Goal: Navigation & Orientation: Find specific page/section

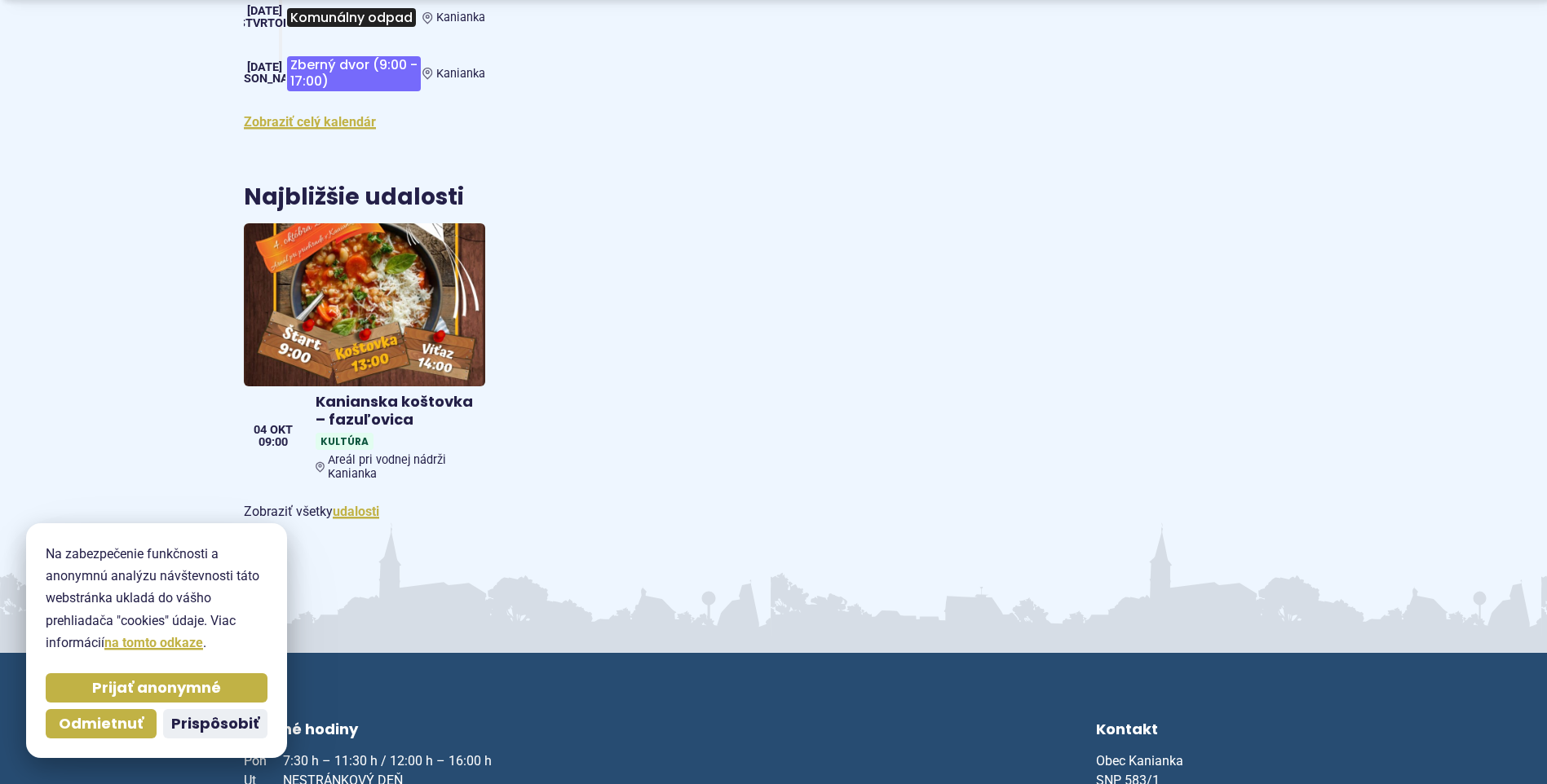
scroll to position [2528, 0]
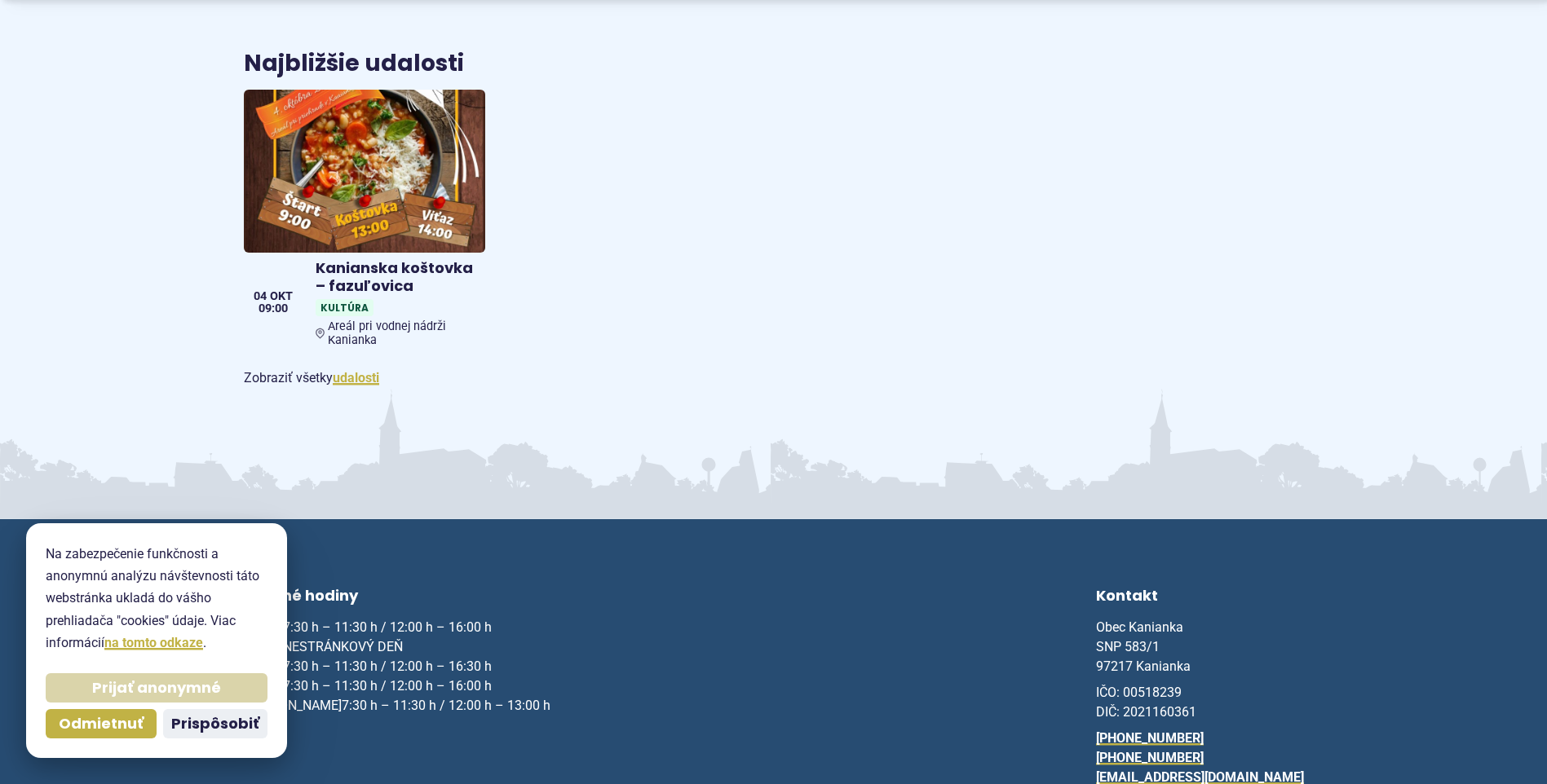
click at [144, 688] on span "Prijať anonymné" at bounding box center [157, 688] width 129 height 19
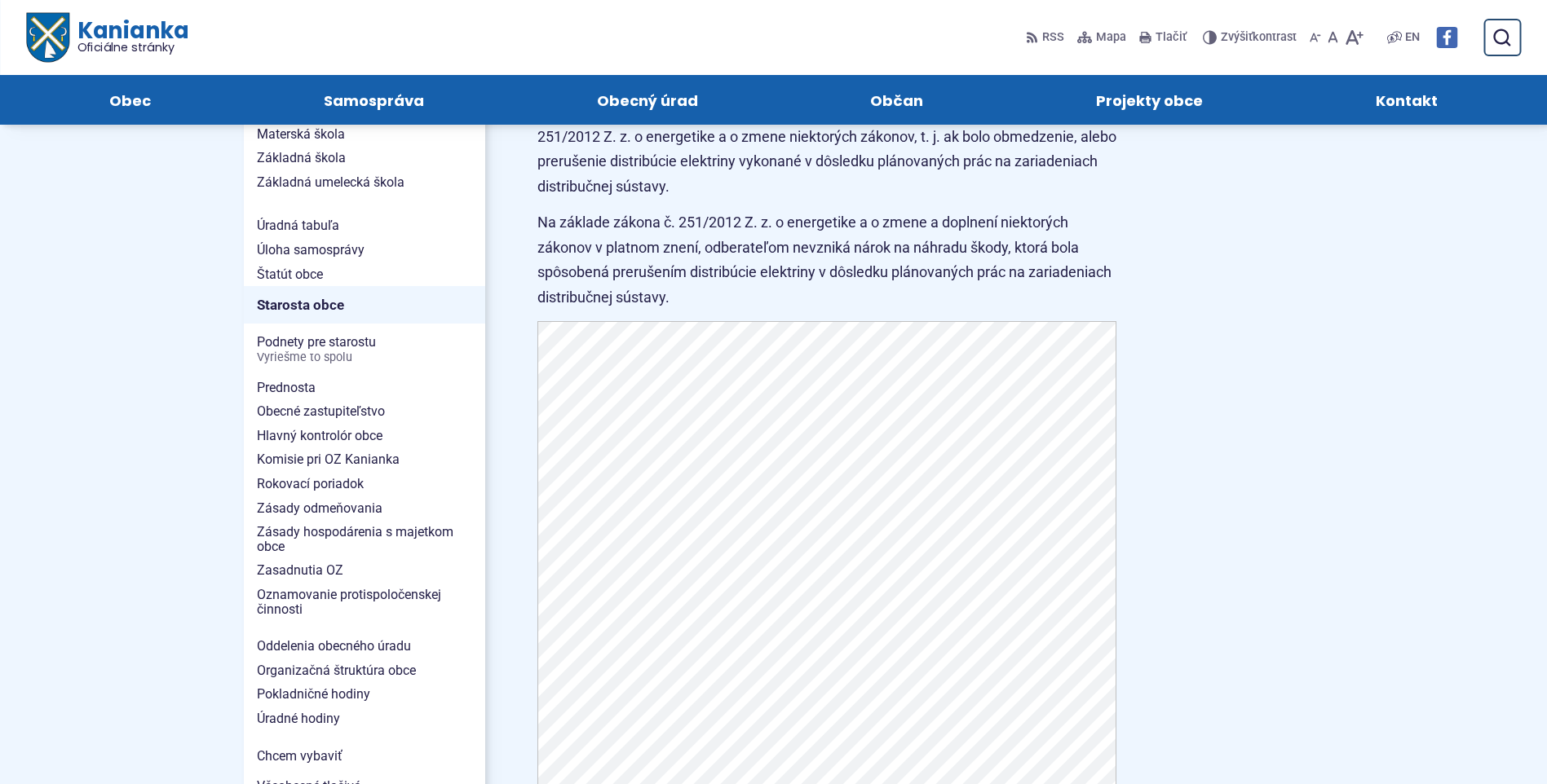
scroll to position [897, 0]
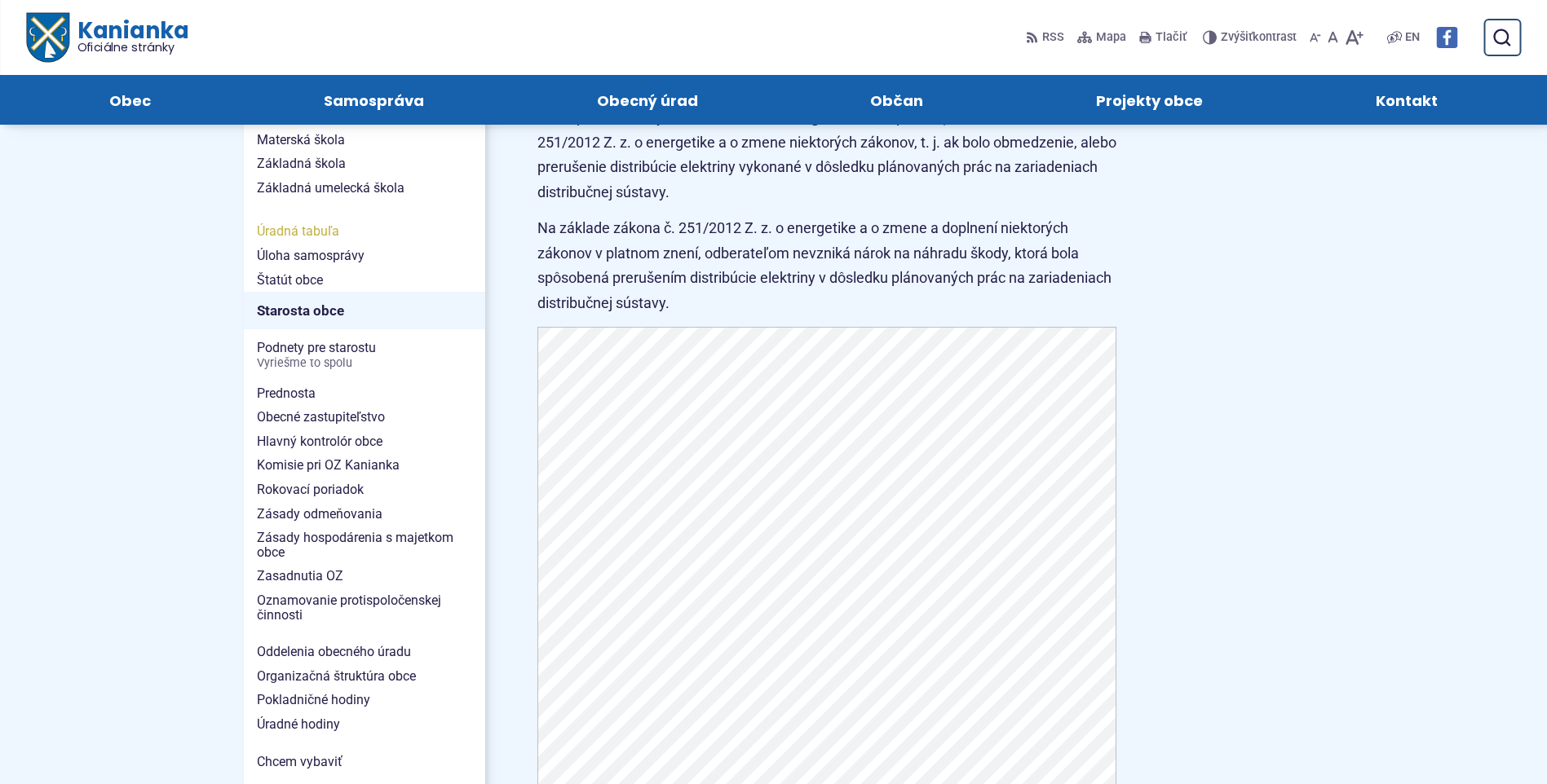
click at [319, 220] on span "Úradná tabuľa" at bounding box center [364, 231] width 215 height 24
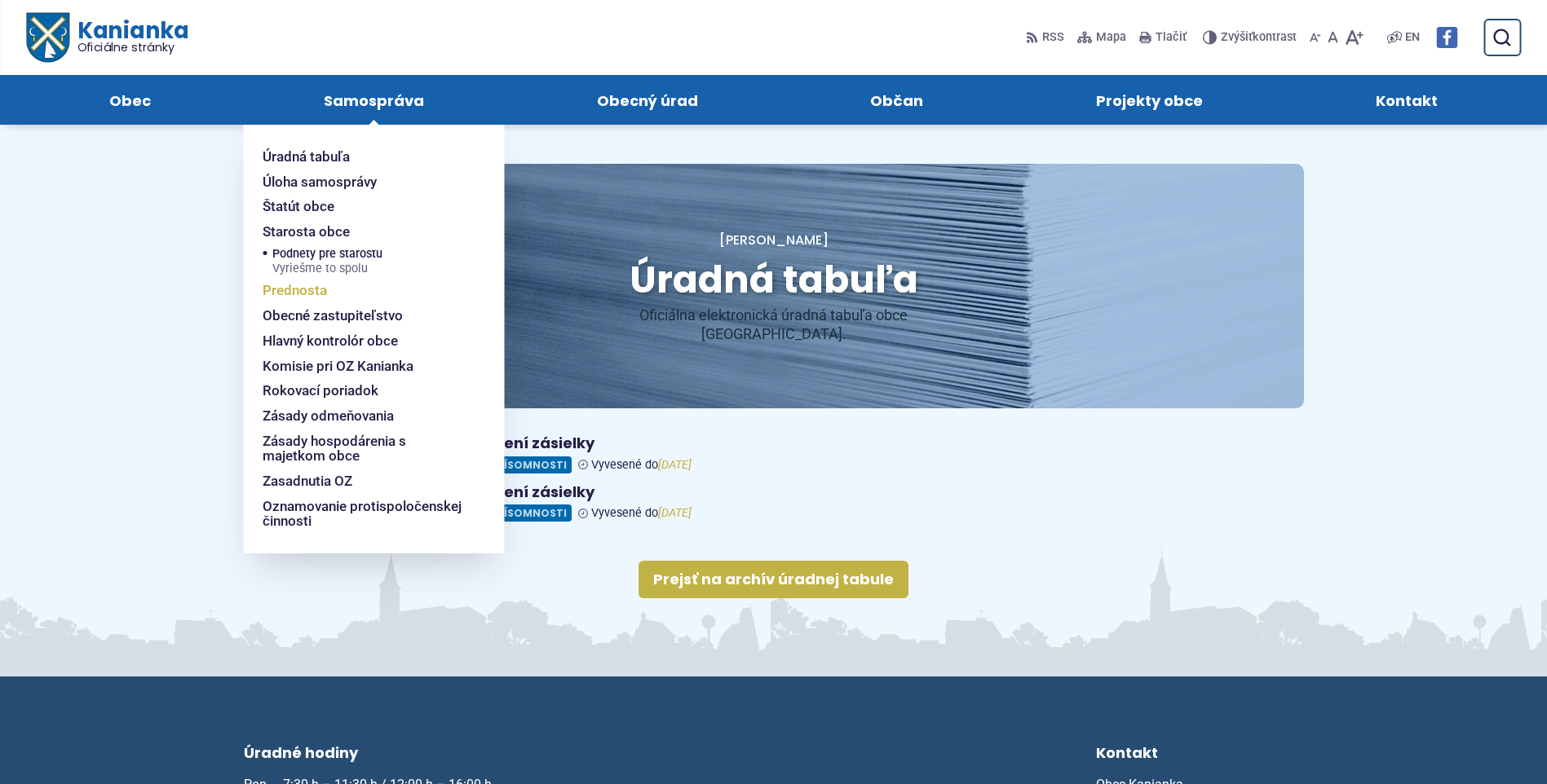
click at [287, 286] on span "Prednosta" at bounding box center [295, 291] width 65 height 25
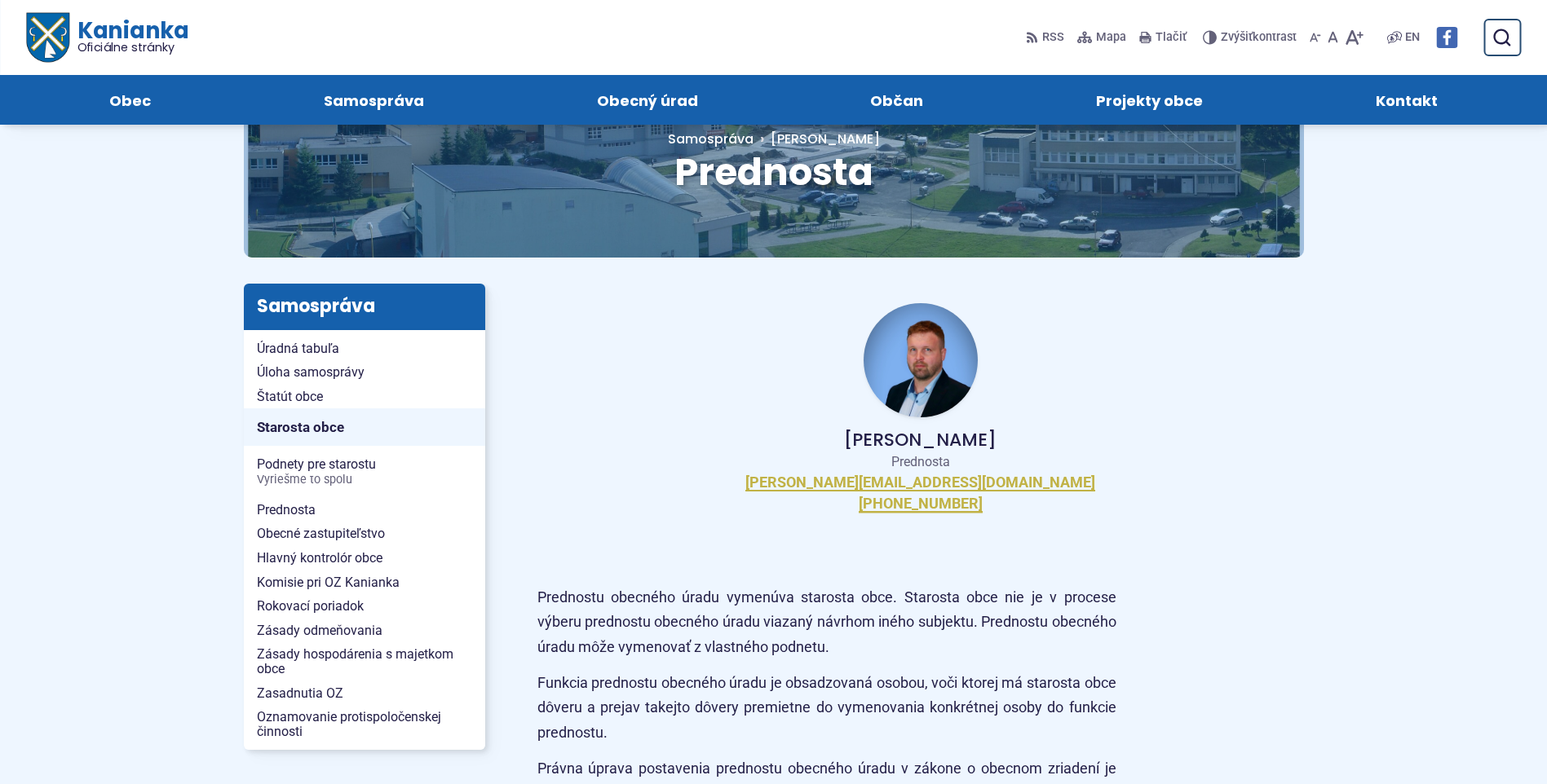
scroll to position [82, 0]
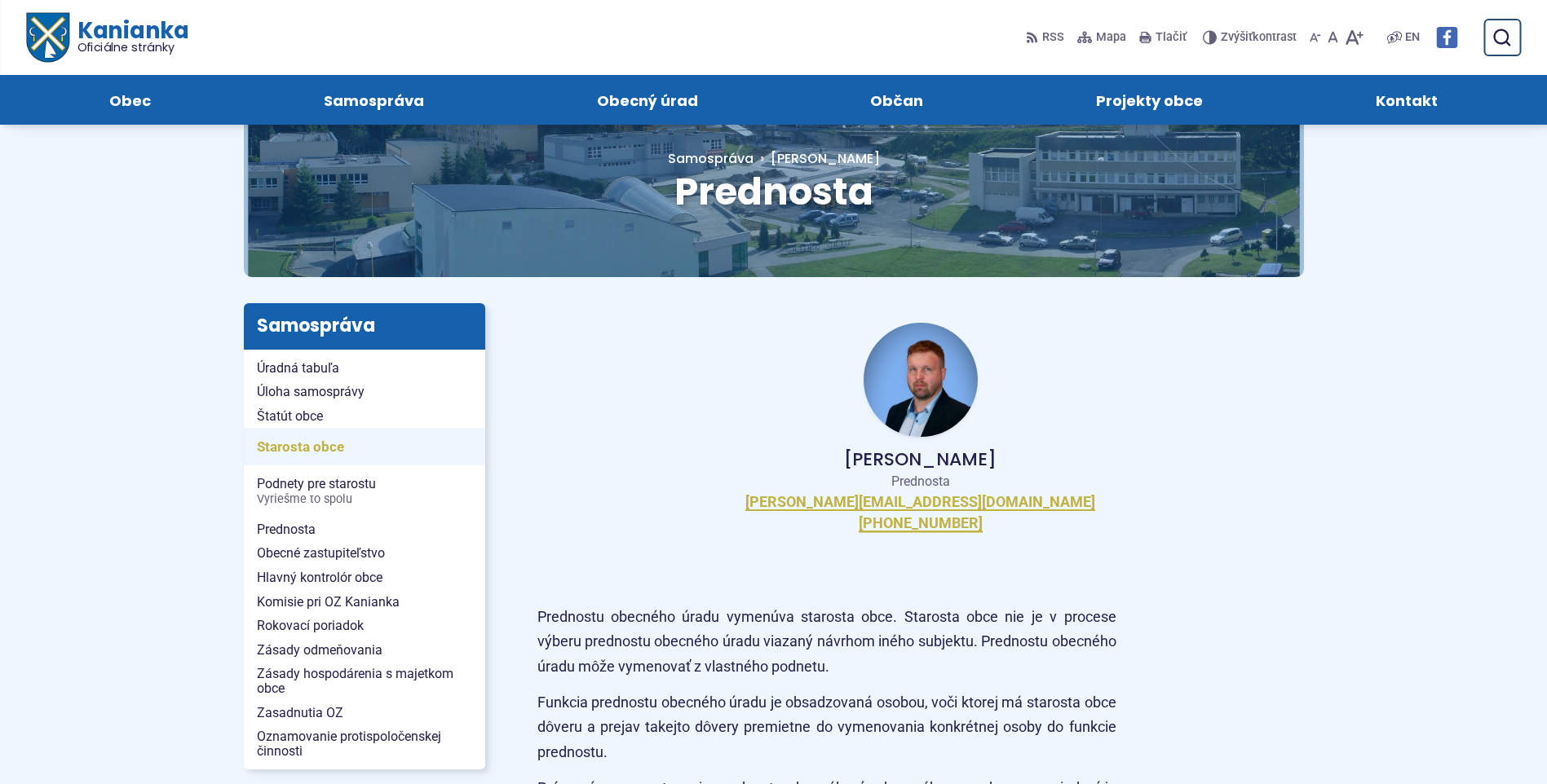
click at [304, 442] on span "Starosta obce" at bounding box center [364, 447] width 215 height 25
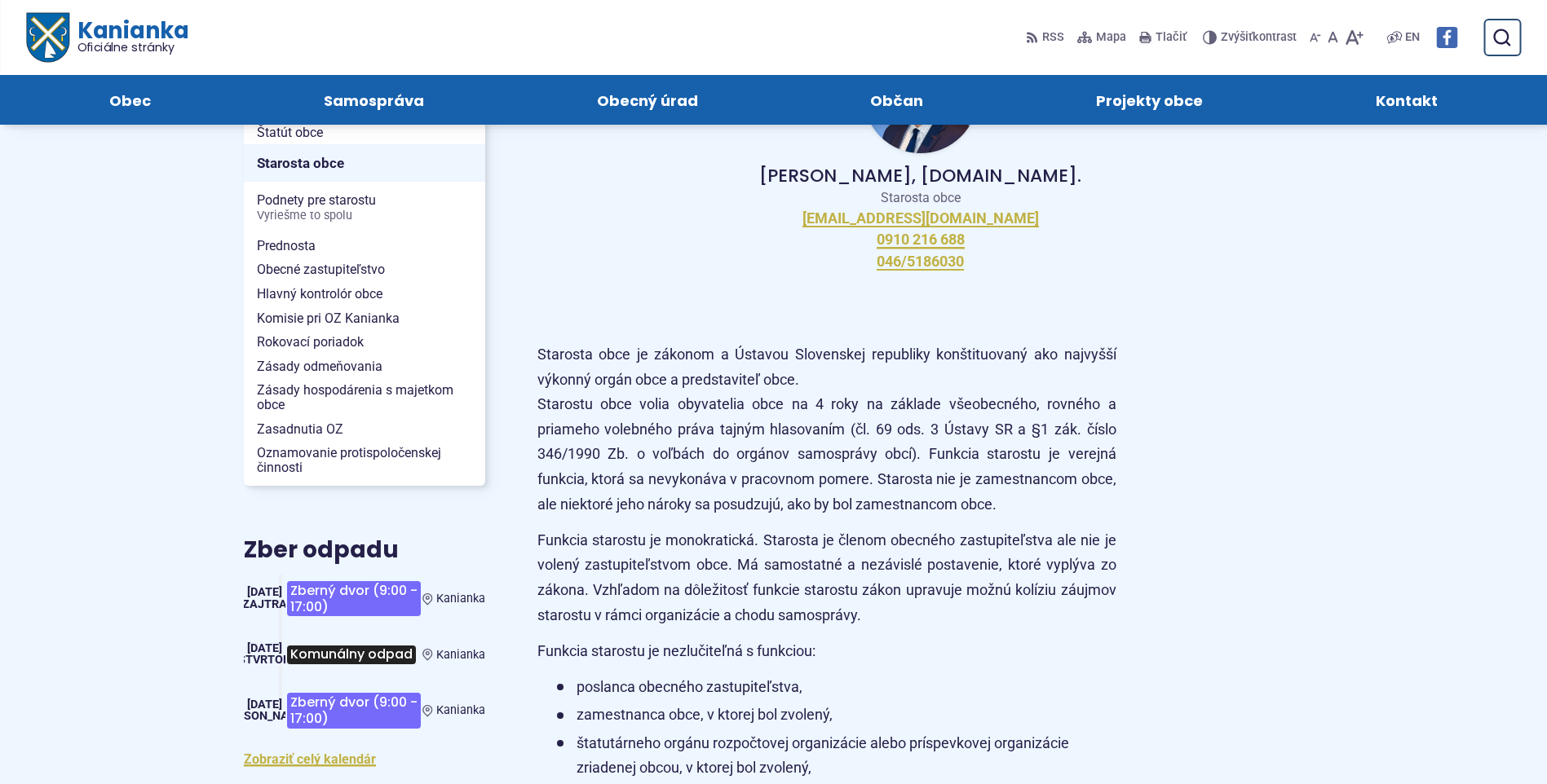
scroll to position [327, 0]
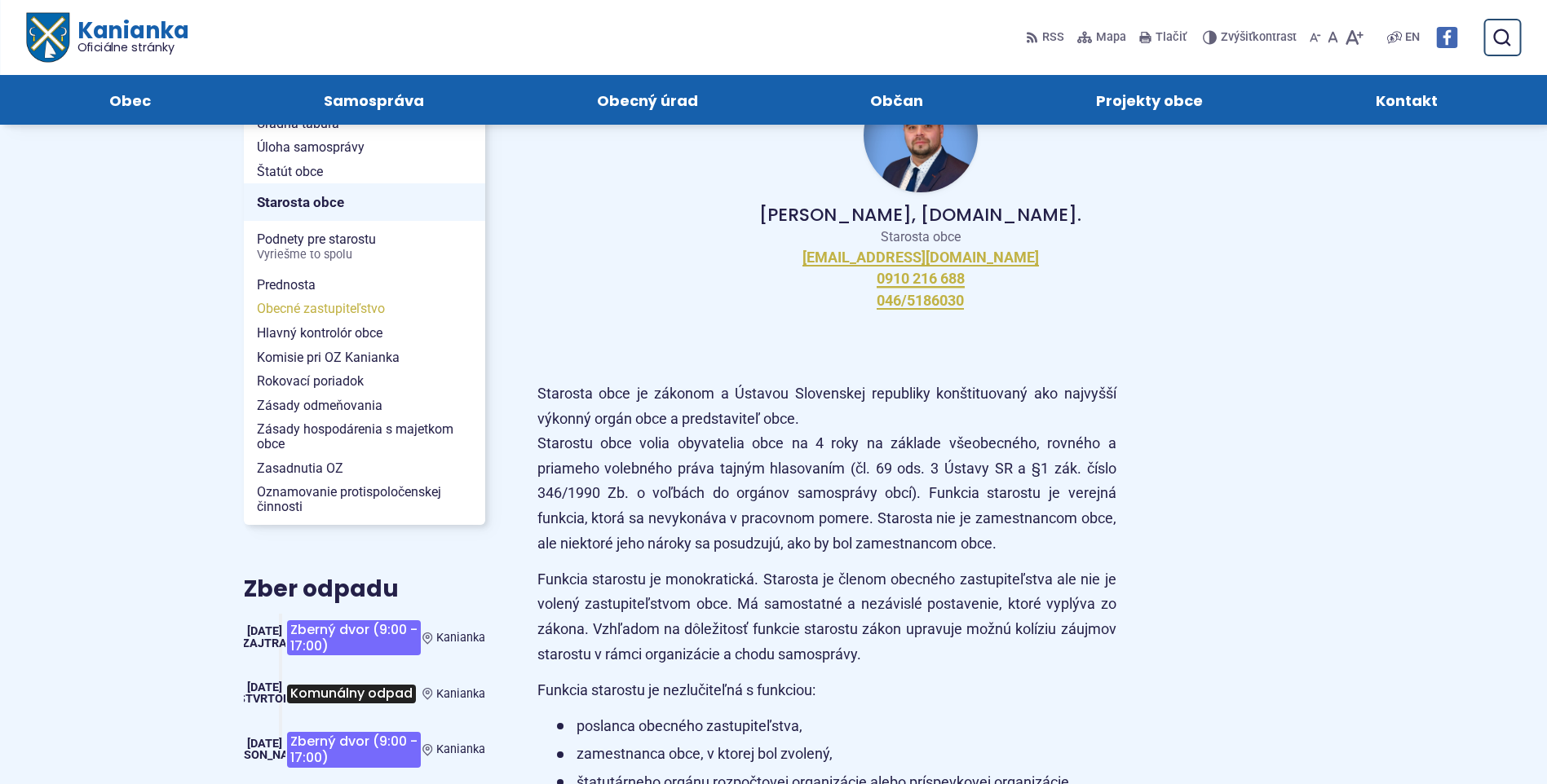
click at [314, 309] on span "Obecné zastupiteľstvo" at bounding box center [364, 309] width 215 height 24
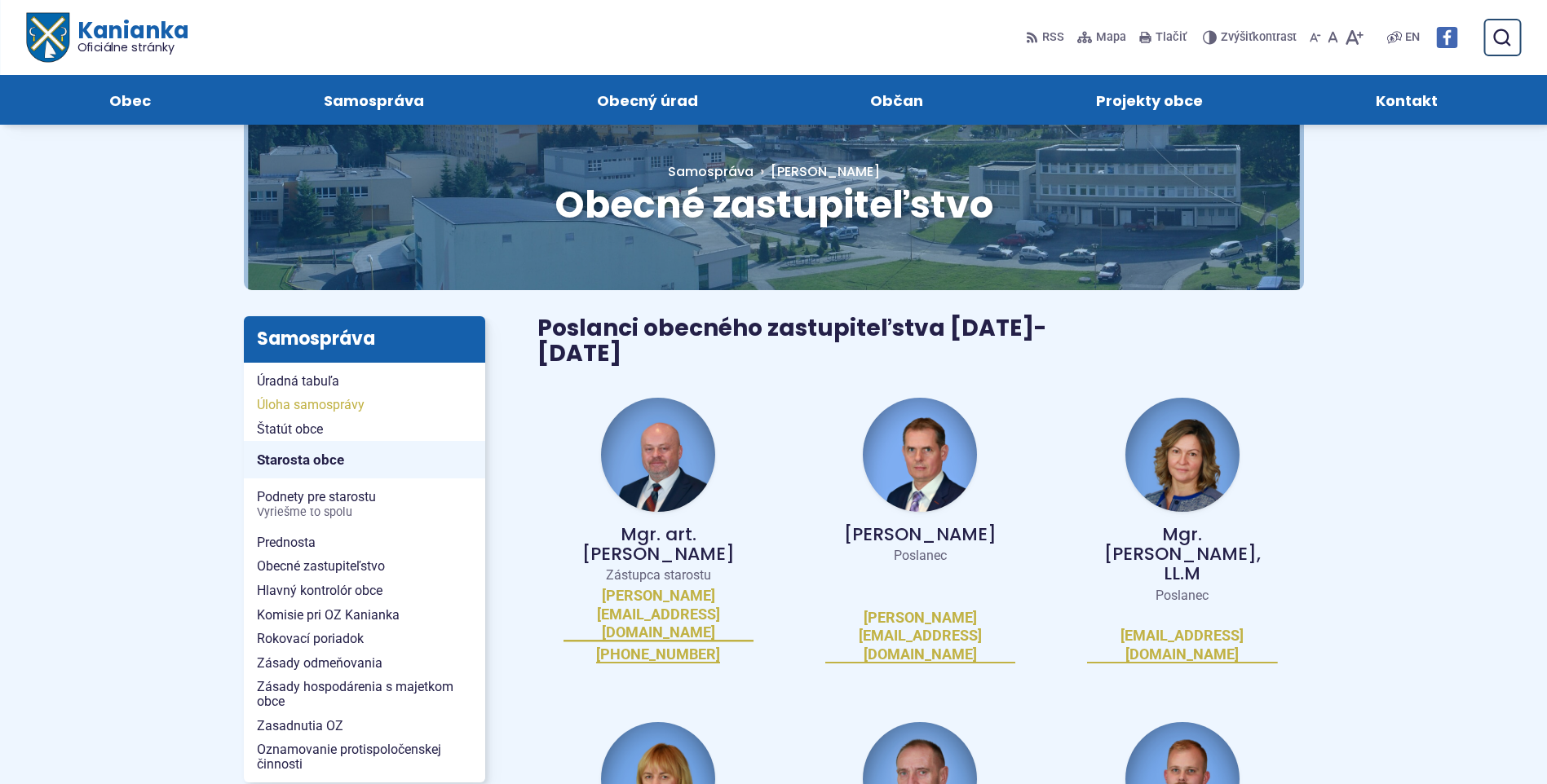
scroll to position [163, 0]
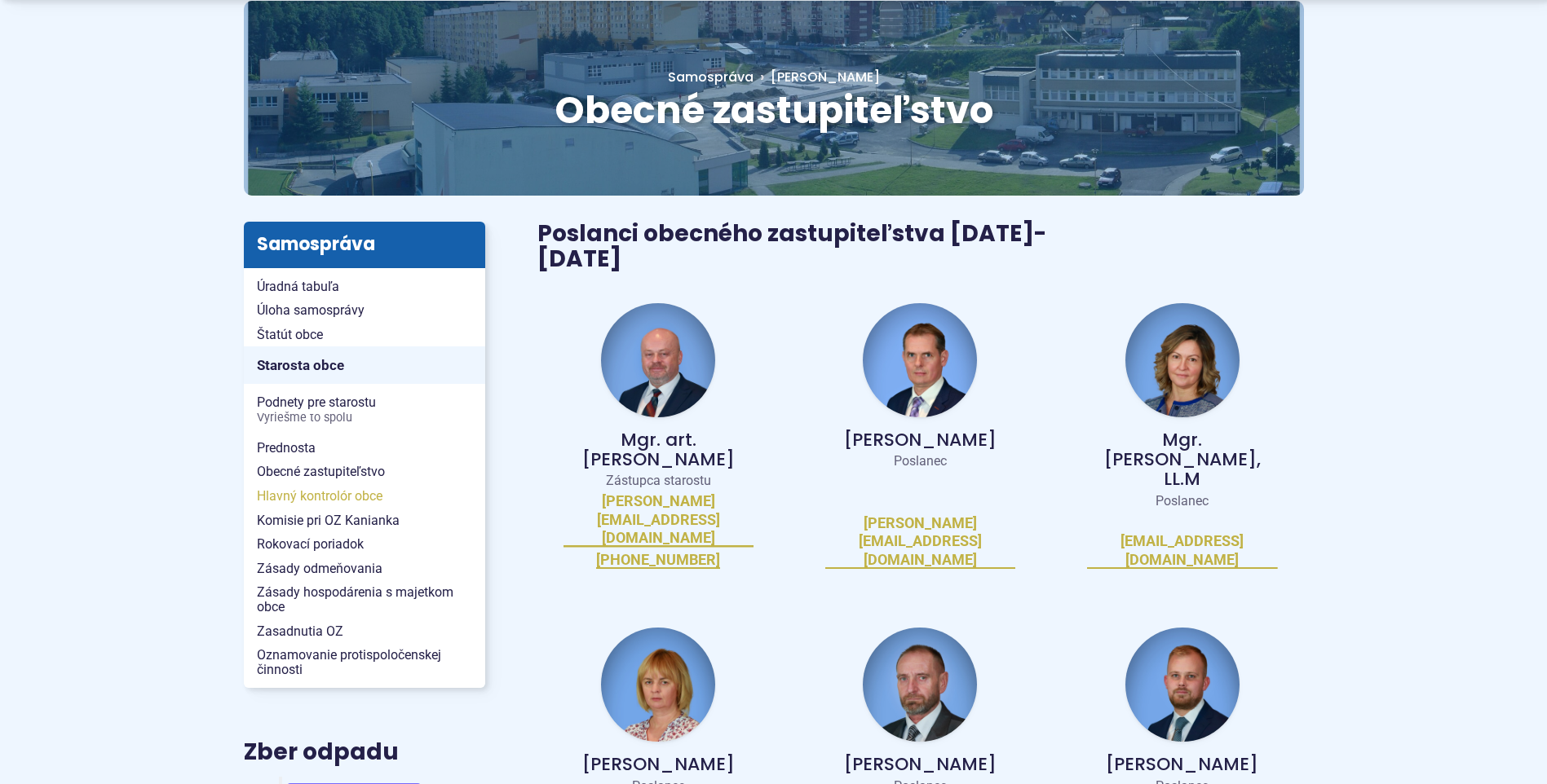
click at [295, 494] on span "Hlavný kontrolór obce" at bounding box center [364, 496] width 215 height 24
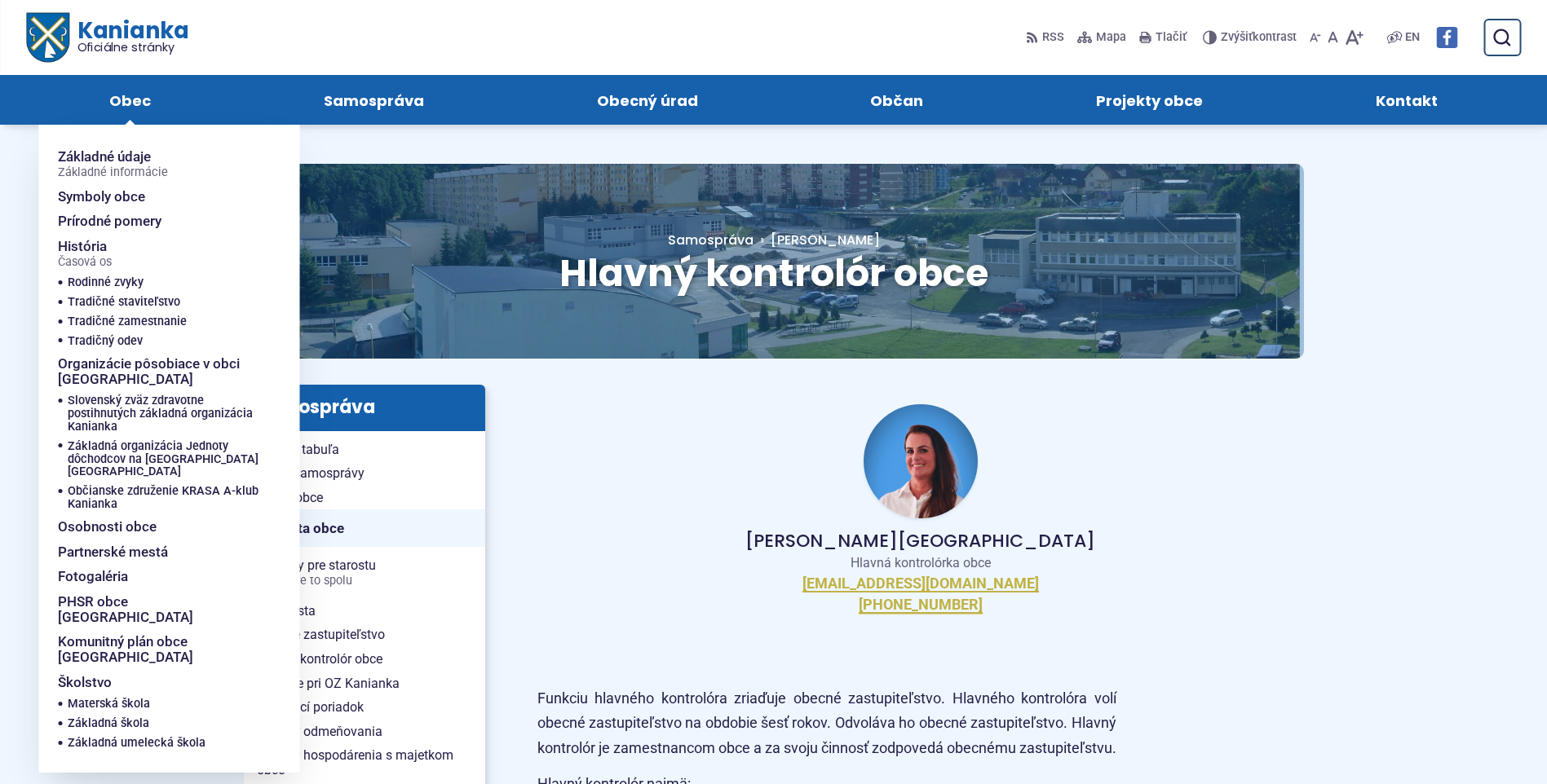
click at [134, 105] on span "Obec" at bounding box center [130, 100] width 41 height 49
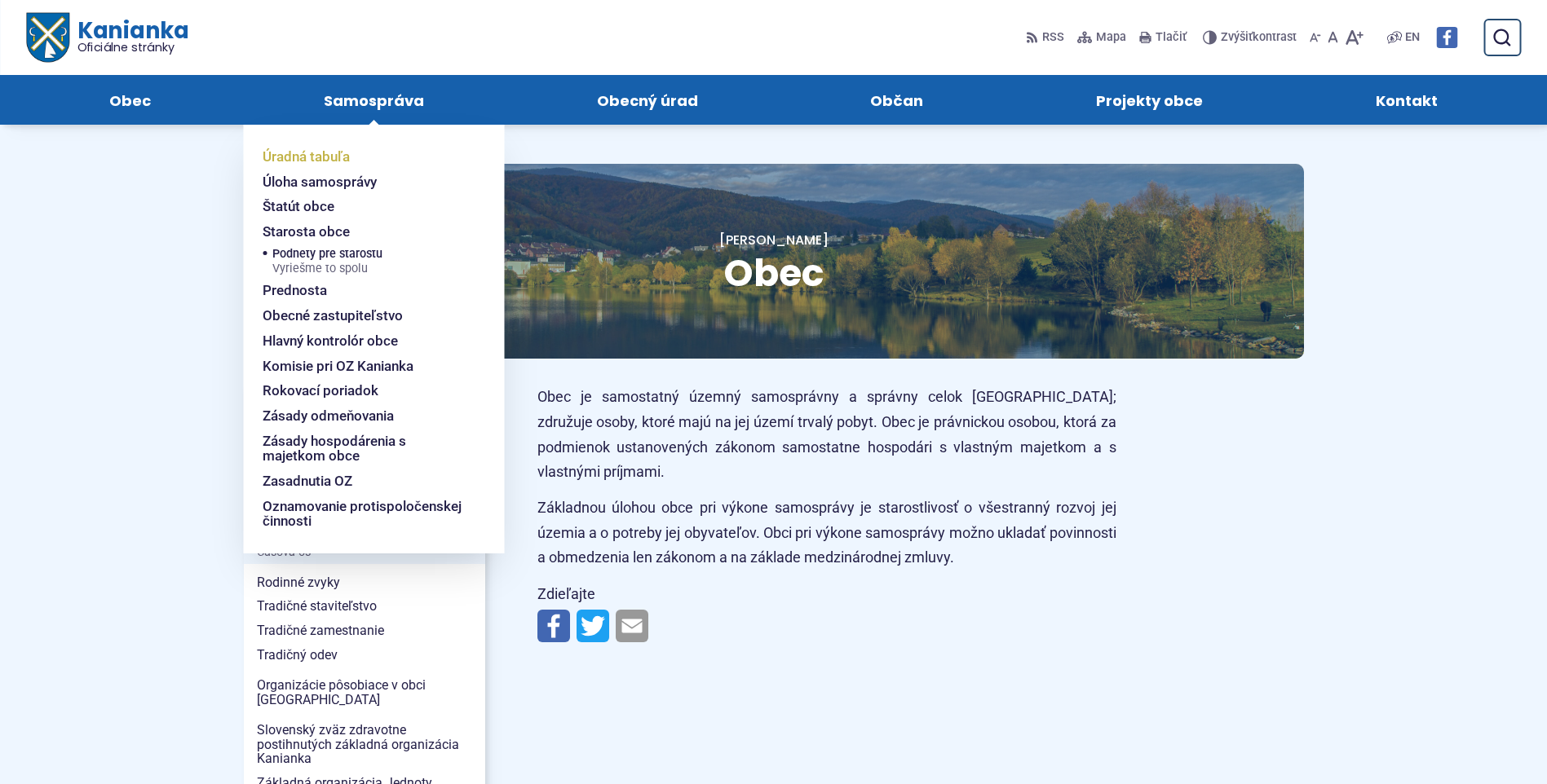
click at [326, 154] on span "Úradná tabuľa" at bounding box center [306, 157] width 87 height 25
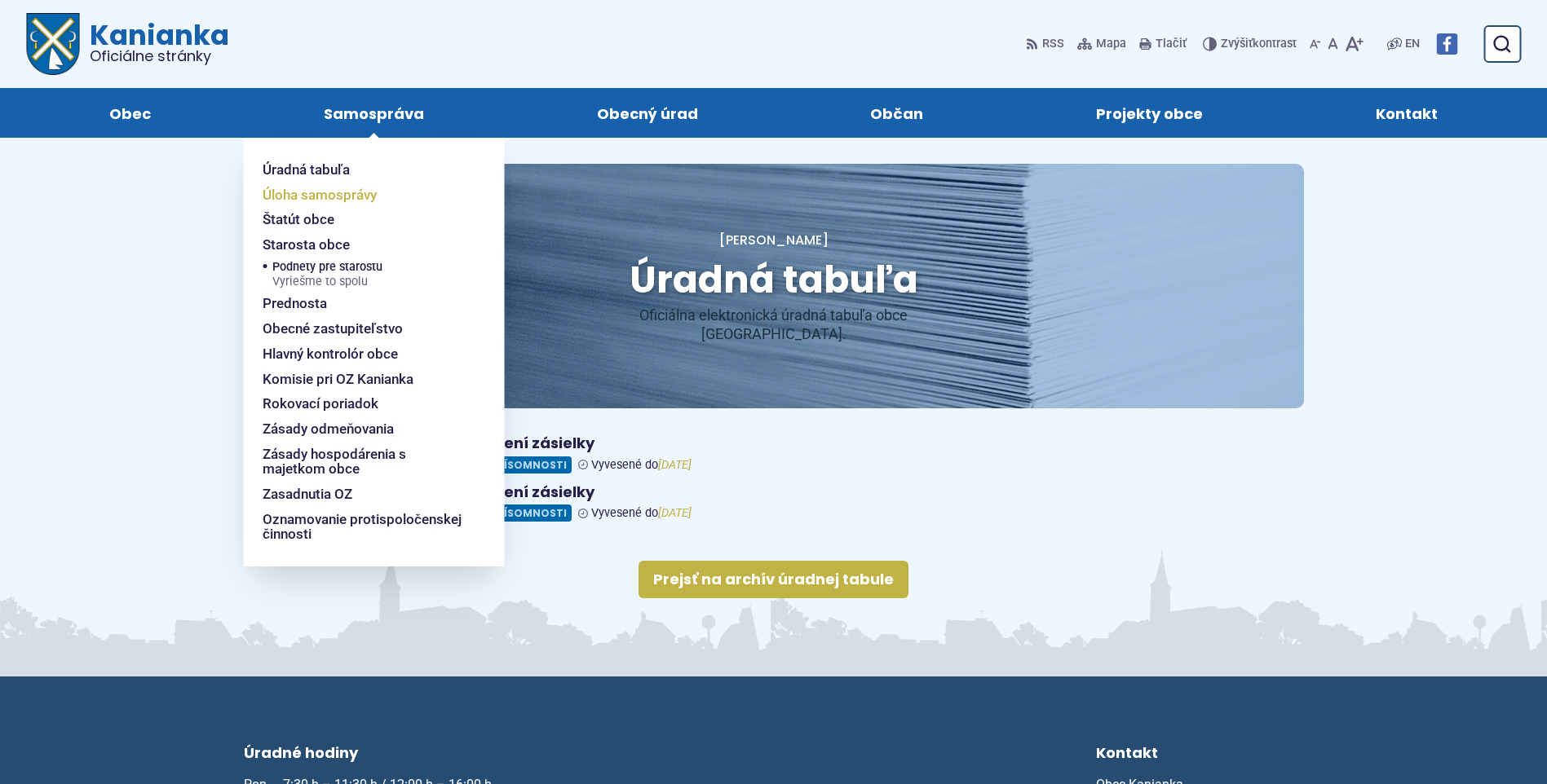
click at [355, 191] on span "Úloha samosprávy" at bounding box center [319, 196] width 114 height 25
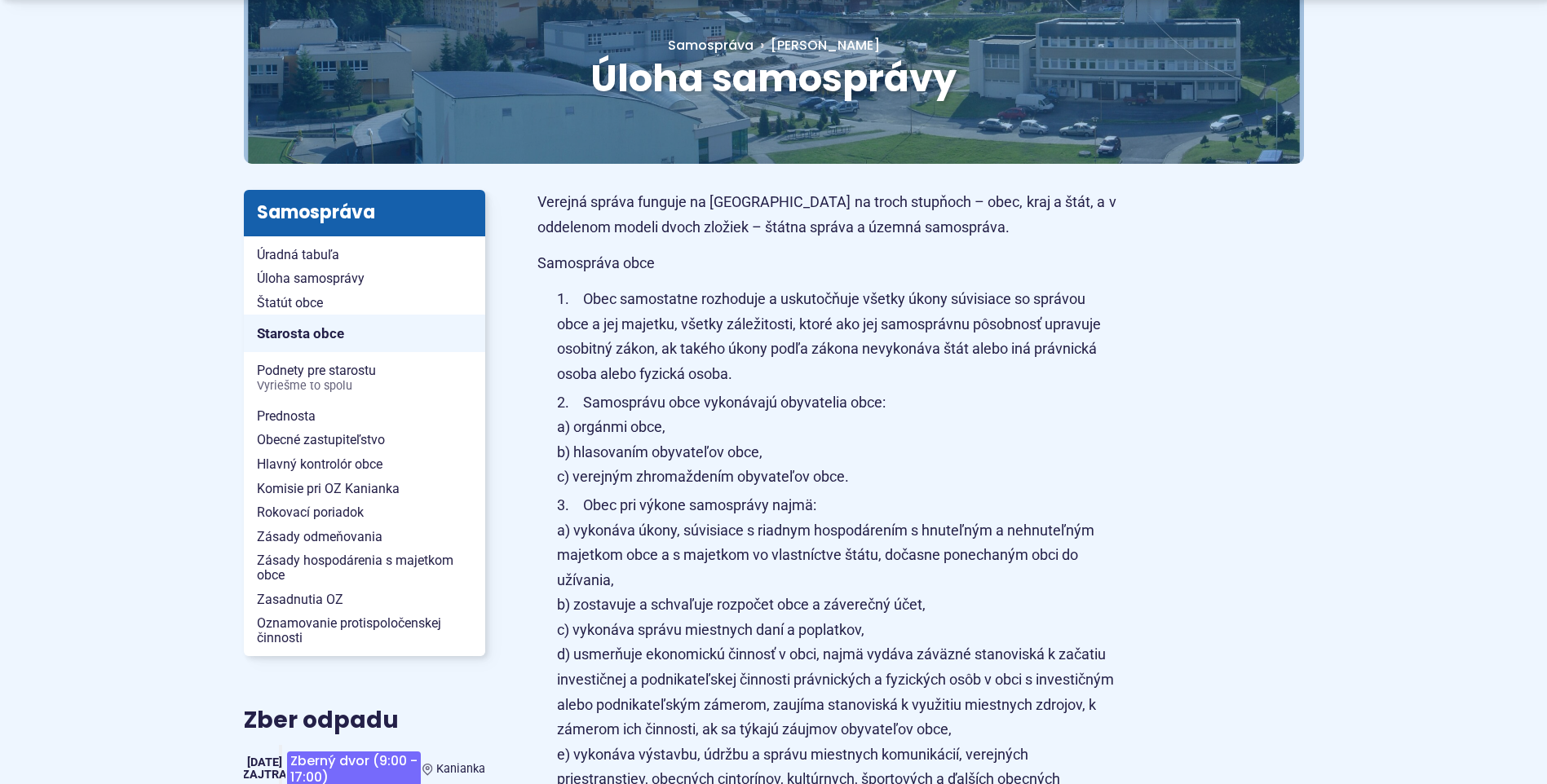
scroll to position [245, 0]
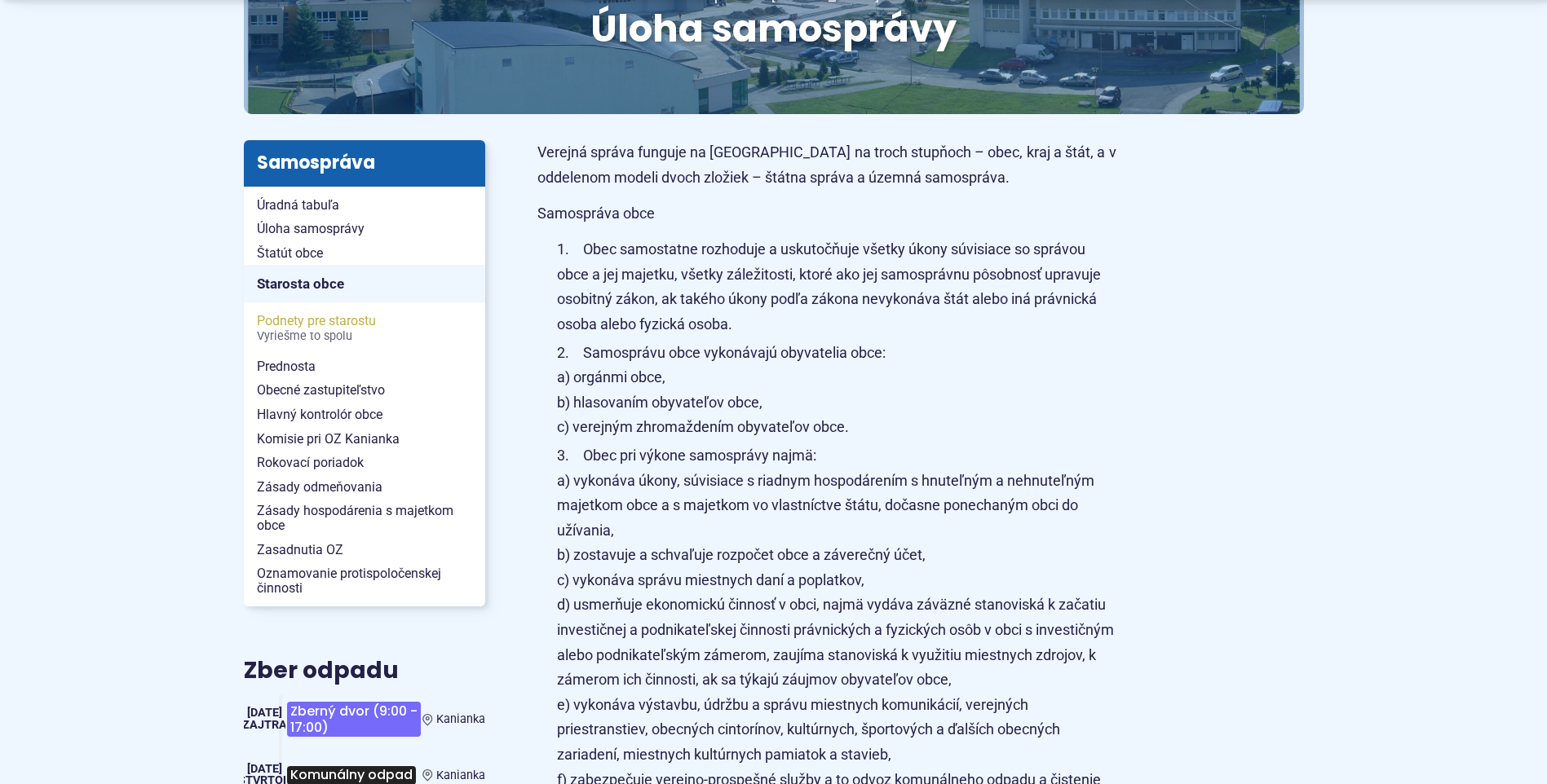
click at [310, 324] on span "Podnety pre starostu Vyriešme to spolu" at bounding box center [364, 327] width 215 height 39
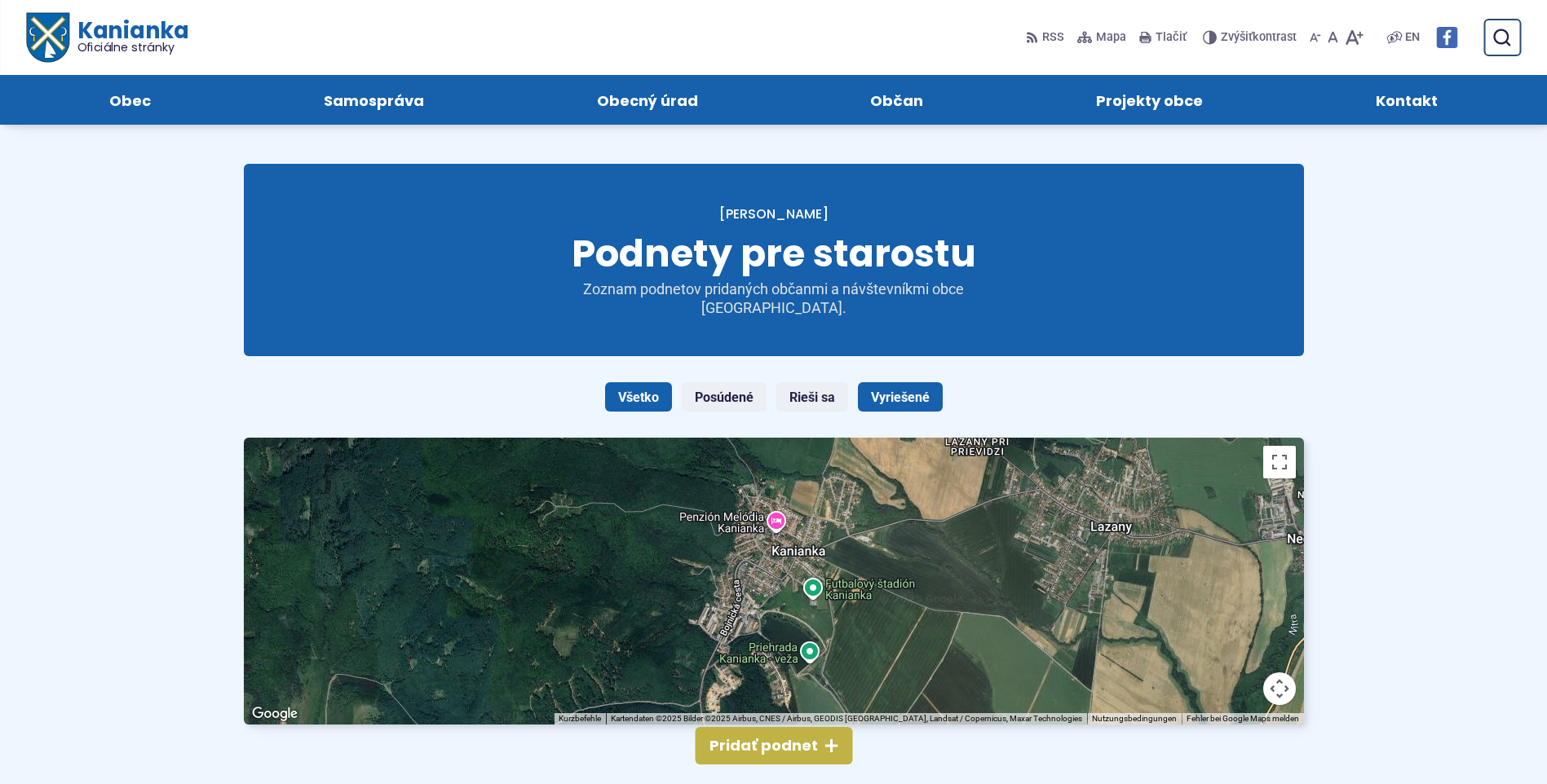
click at [902, 390] on link "Vyriešené" at bounding box center [900, 396] width 85 height 30
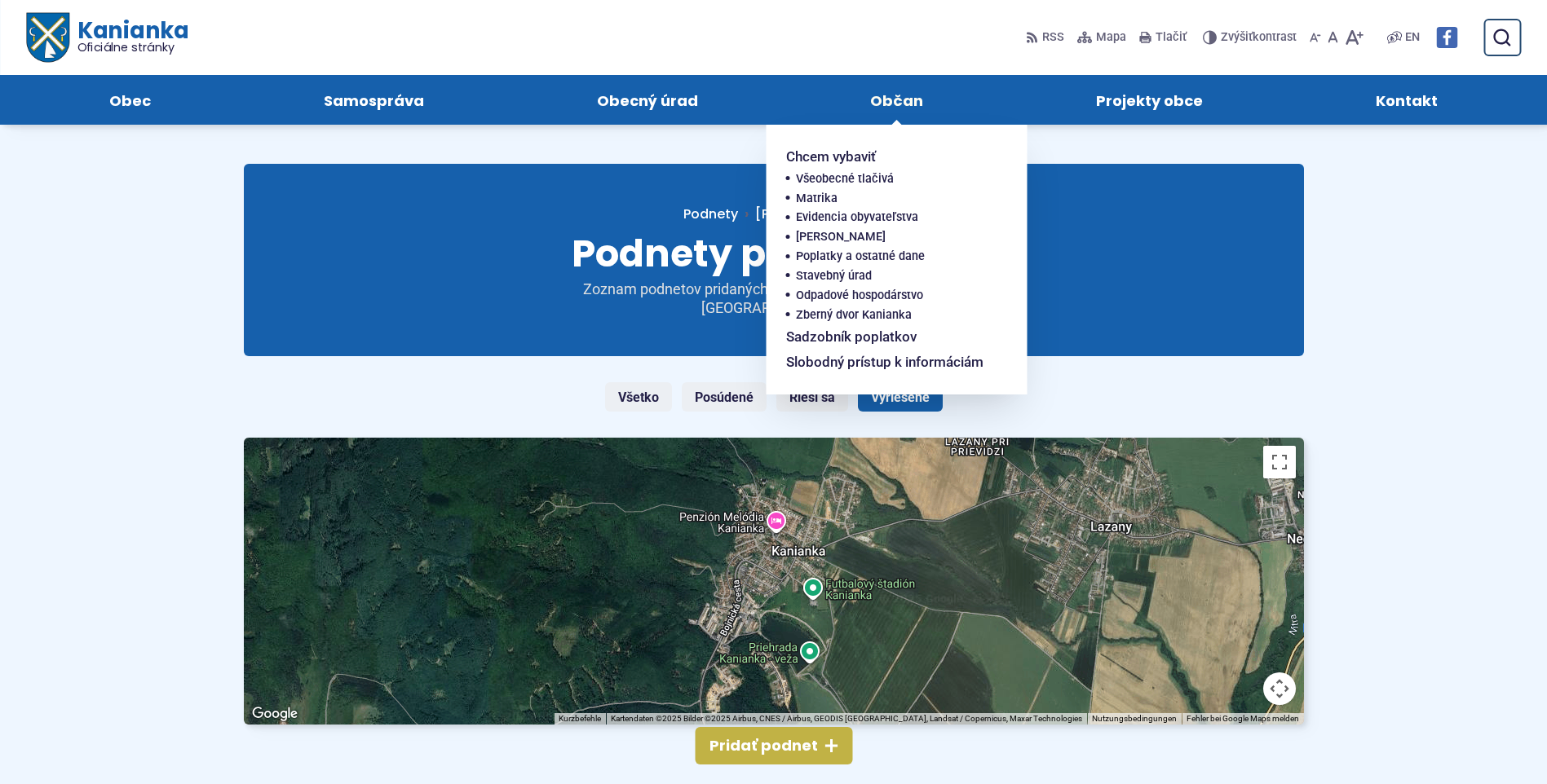
click at [885, 101] on span "Občan" at bounding box center [896, 100] width 53 height 49
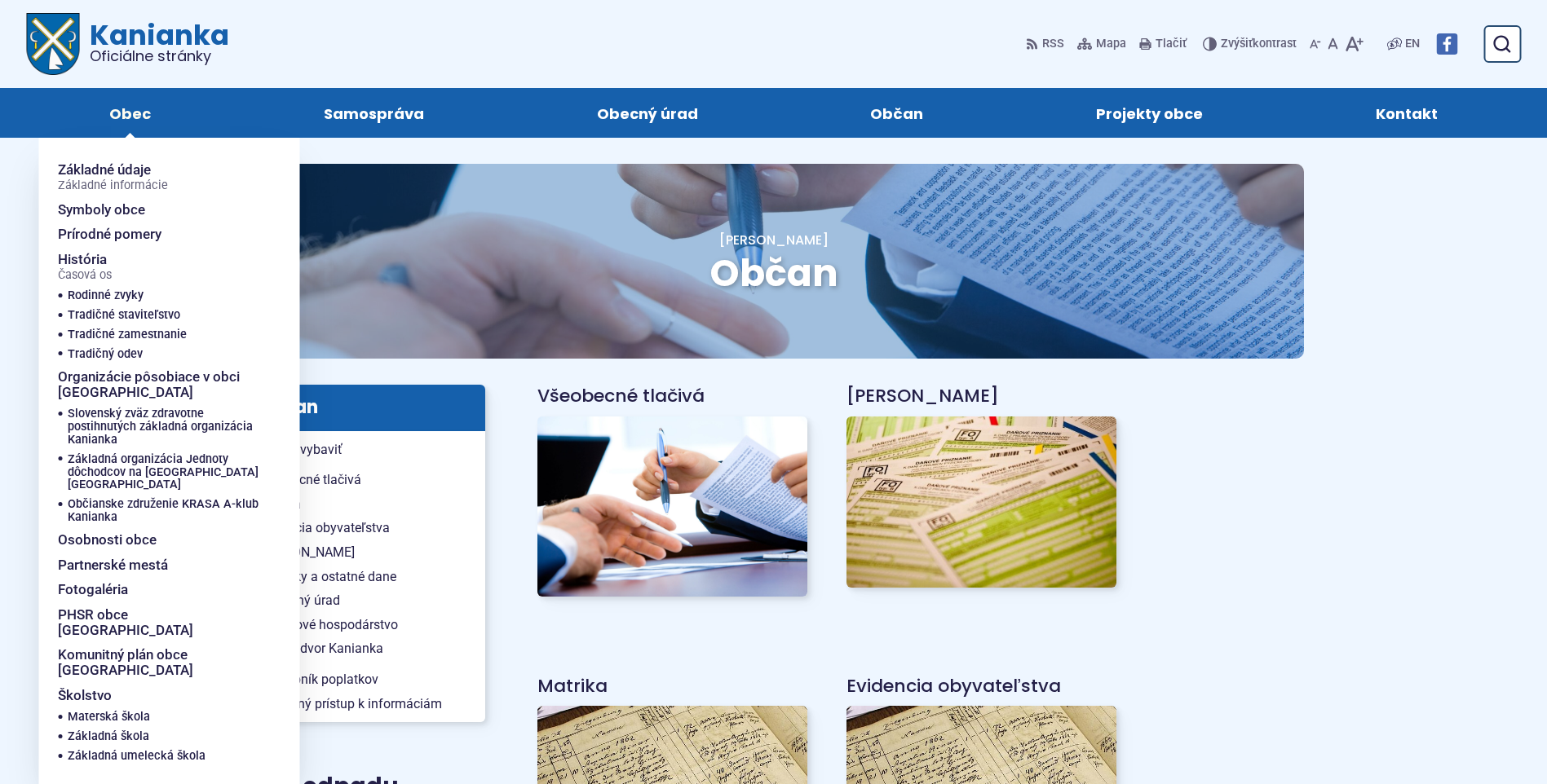
click at [120, 109] on span "Obec" at bounding box center [130, 112] width 41 height 49
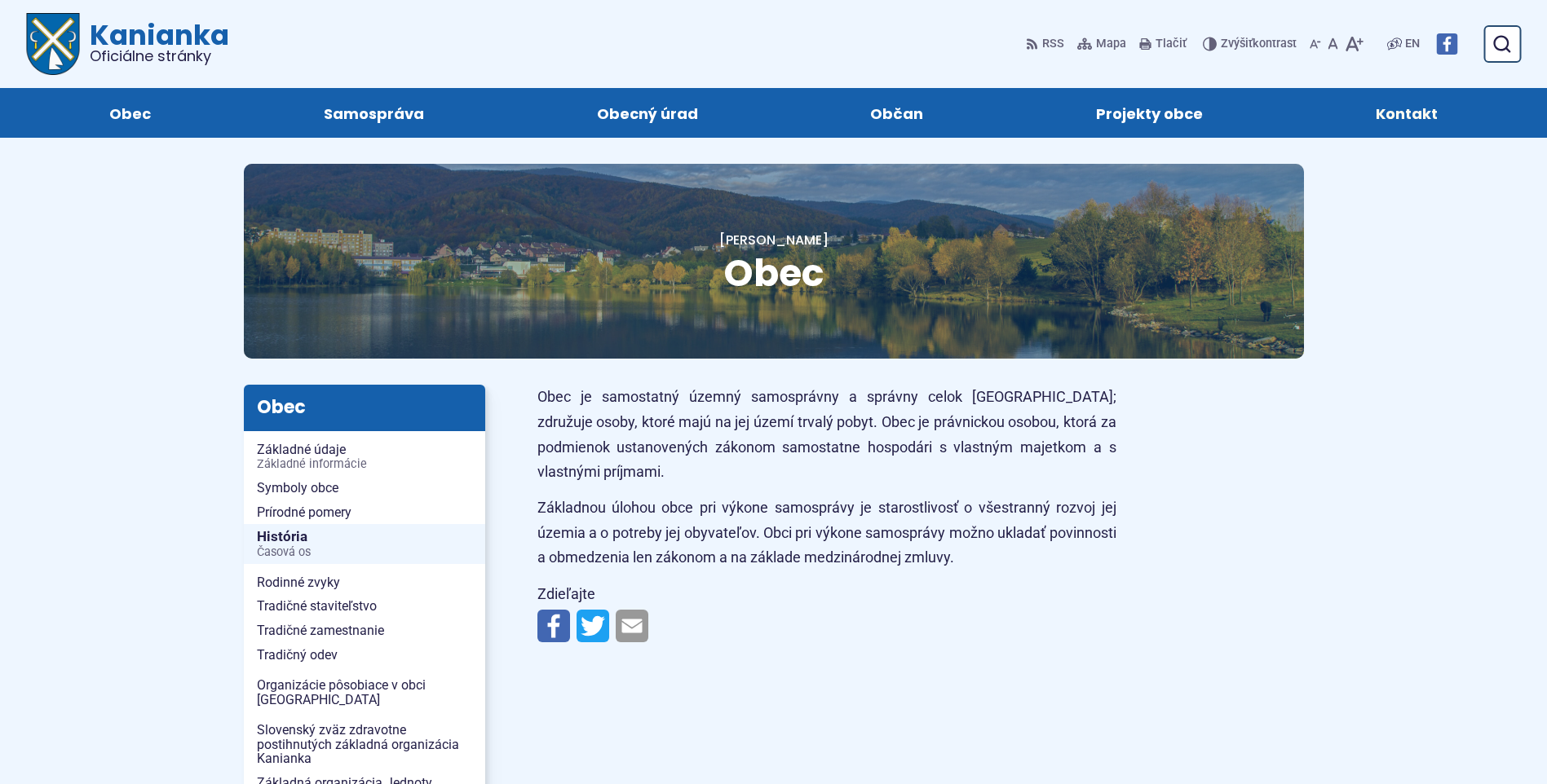
click at [1393, 118] on span "Kontakt" at bounding box center [1406, 112] width 62 height 49
